Goal: Task Accomplishment & Management: Complete application form

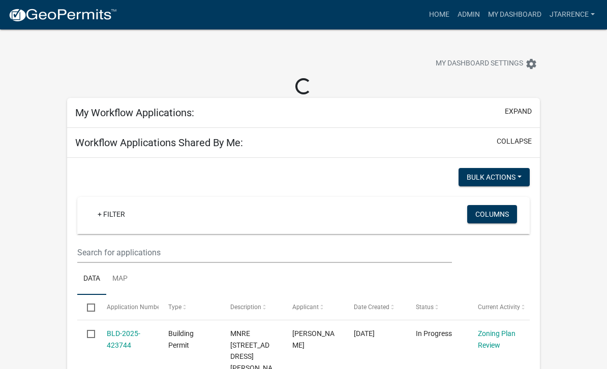
select select "3: 100"
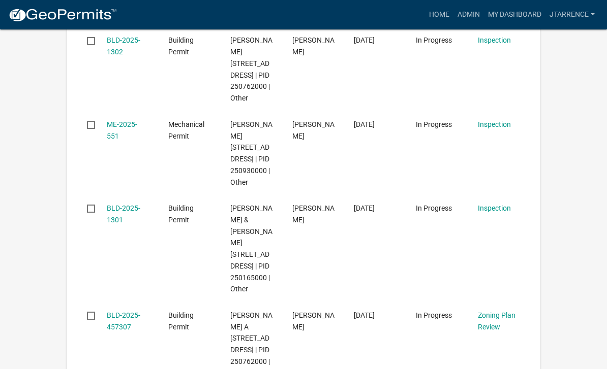
scroll to position [1355, 0]
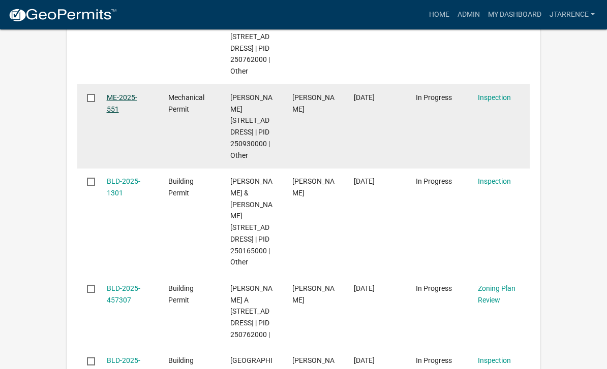
click at [128, 113] on link "ME-2025-551" at bounding box center [122, 103] width 30 height 20
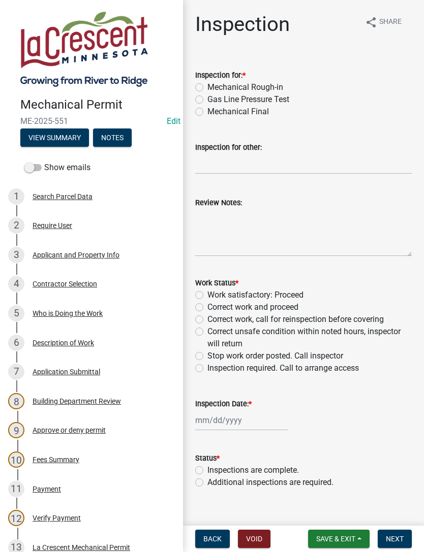
click at [126, 129] on button "Notes" at bounding box center [112, 138] width 39 height 18
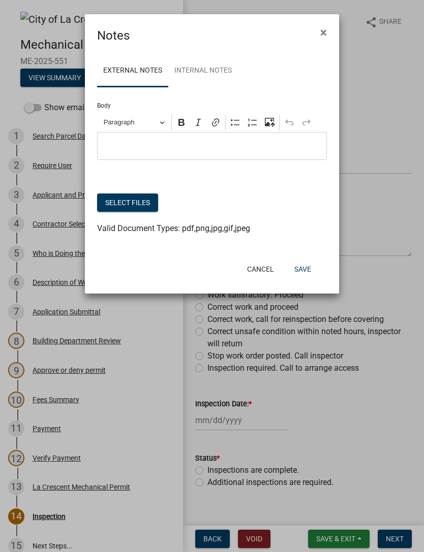
click at [135, 206] on button "Select files" at bounding box center [127, 203] width 61 height 18
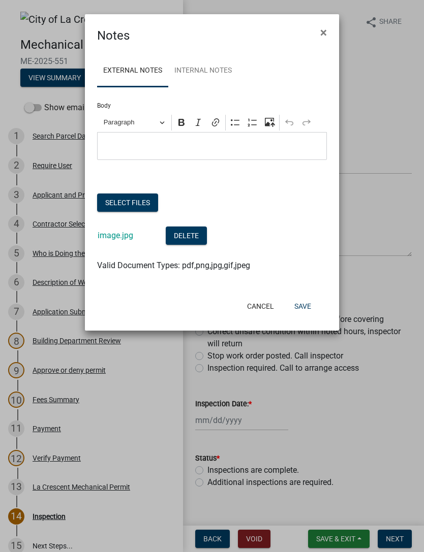
click at [304, 307] on button "Save" at bounding box center [302, 306] width 33 height 18
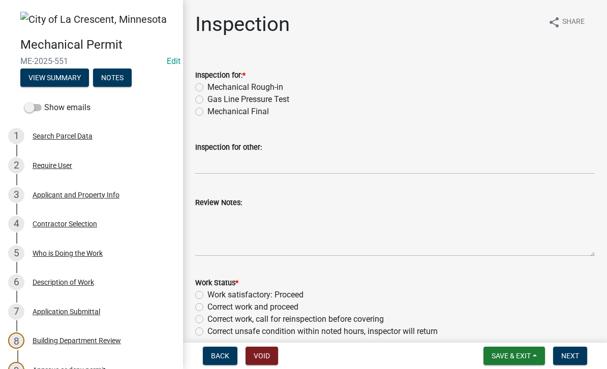
click at [255, 115] on label "Mechanical Final" at bounding box center [237, 112] width 61 height 12
click at [214, 112] on input "Mechanical Final" at bounding box center [210, 109] width 7 height 7
radio input "true"
click at [223, 219] on textarea "Review Notes:" at bounding box center [394, 233] width 399 height 48
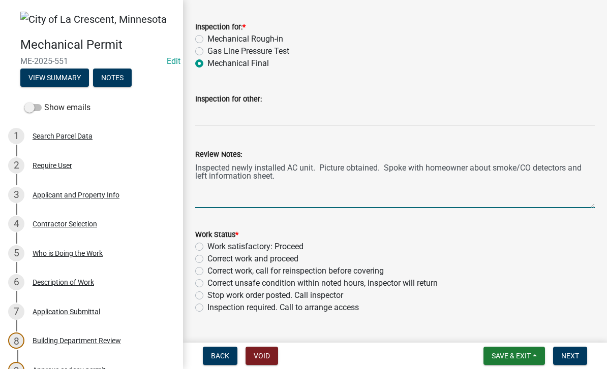
scroll to position [54, 0]
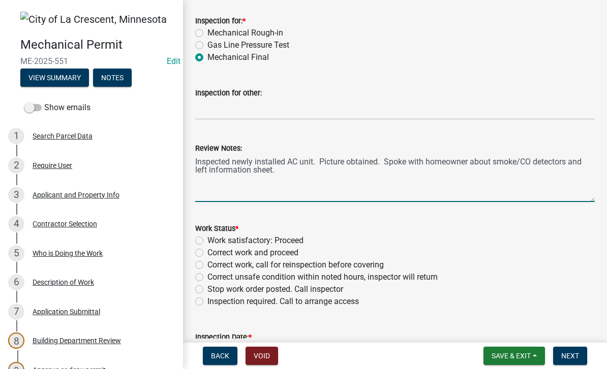
type textarea "Inspected newly installed AC unit. Picture obtained. Spoke with homeowner about…"
click at [286, 239] on label "Work satisfactory: Proceed" at bounding box center [255, 241] width 96 height 12
click at [214, 239] on input "Work satisfactory: Proceed" at bounding box center [210, 238] width 7 height 7
radio input "true"
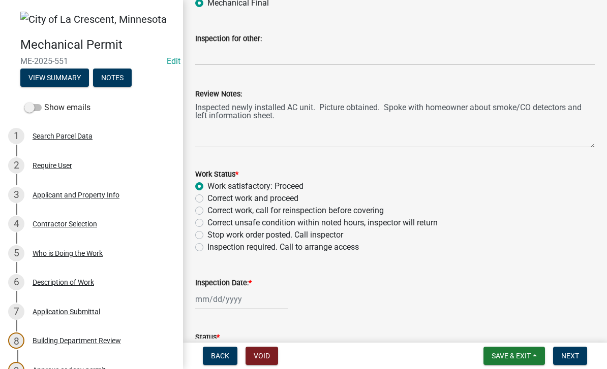
scroll to position [120, 0]
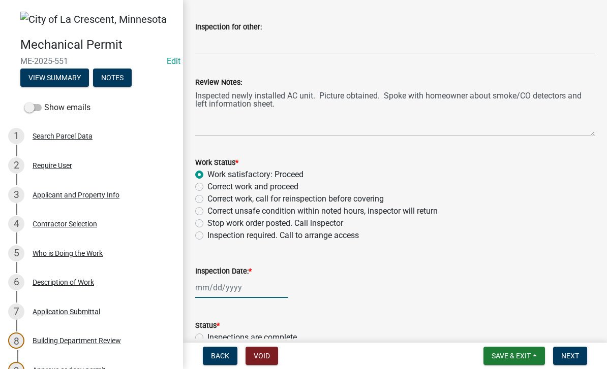
click at [225, 291] on div at bounding box center [241, 287] width 93 height 21
select select "8"
select select "2025"
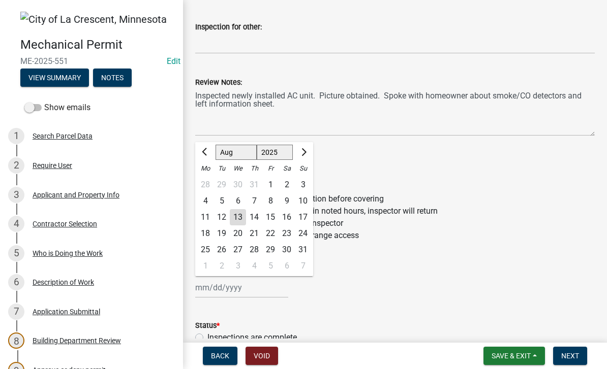
click at [242, 216] on div "13" at bounding box center [238, 217] width 16 height 16
type input "[DATE]"
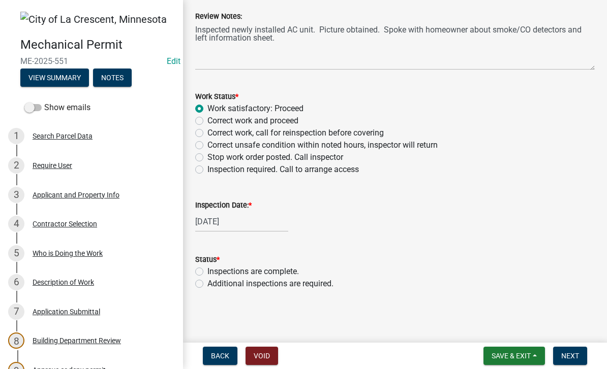
scroll to position [186, 0]
click at [284, 272] on label "Inspections are complete." at bounding box center [252, 272] width 91 height 12
click at [214, 272] on input "Inspections are complete." at bounding box center [210, 269] width 7 height 7
radio input "true"
click at [575, 355] on span "Next" at bounding box center [570, 356] width 18 height 8
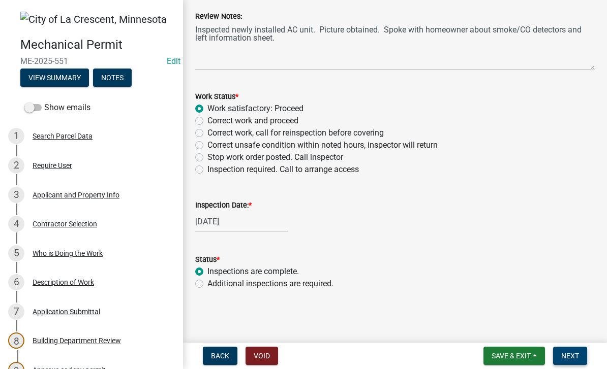
scroll to position [0, 0]
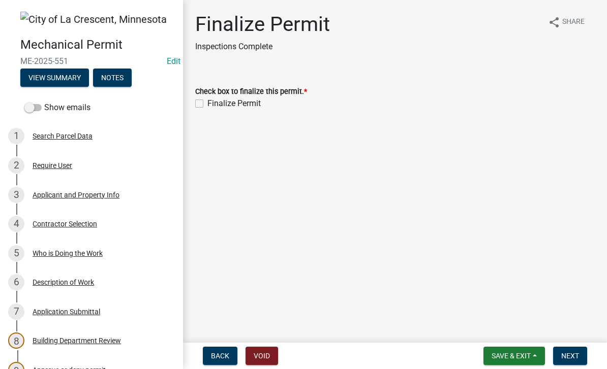
click at [238, 104] on label "Finalize Permit" at bounding box center [233, 104] width 53 height 12
click at [214, 104] on input "Finalize Permit" at bounding box center [210, 101] width 7 height 7
checkbox input "true"
click at [578, 362] on button "Next" at bounding box center [570, 356] width 34 height 18
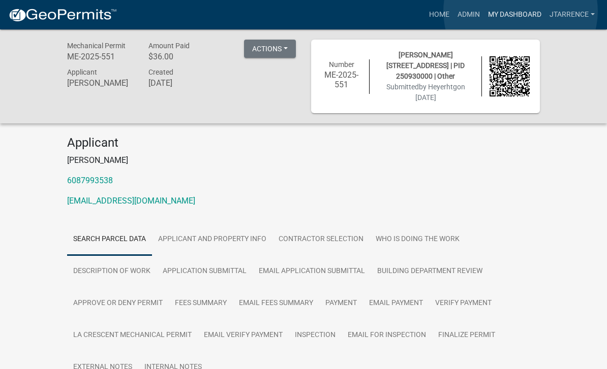
click at [521, 11] on link "My Dashboard" at bounding box center [514, 14] width 61 height 19
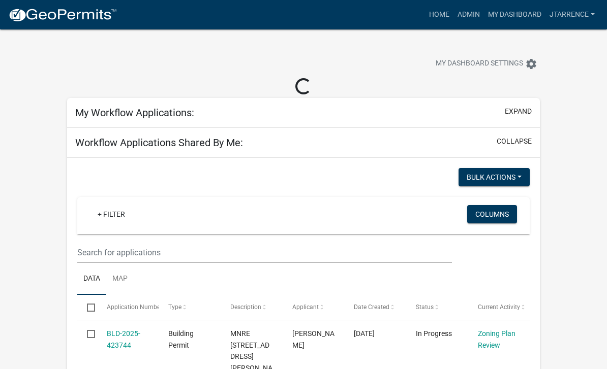
select select "3: 100"
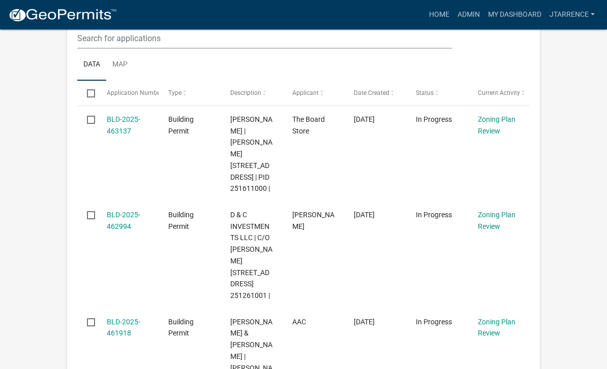
scroll to position [833, 0]
